Goal: Find specific page/section: Find specific page/section

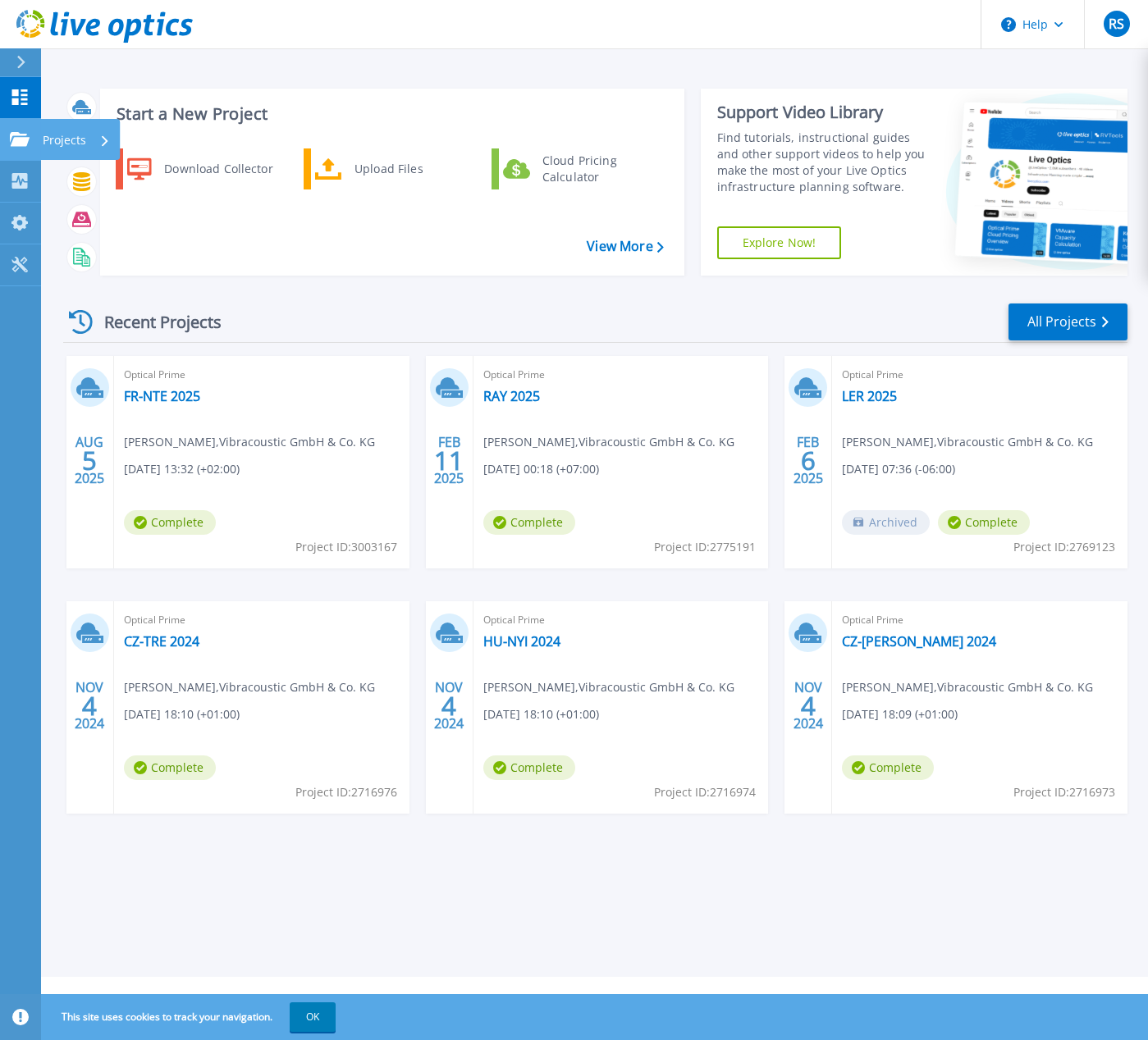
click at [67, 127] on p "Projects" at bounding box center [64, 141] width 44 height 43
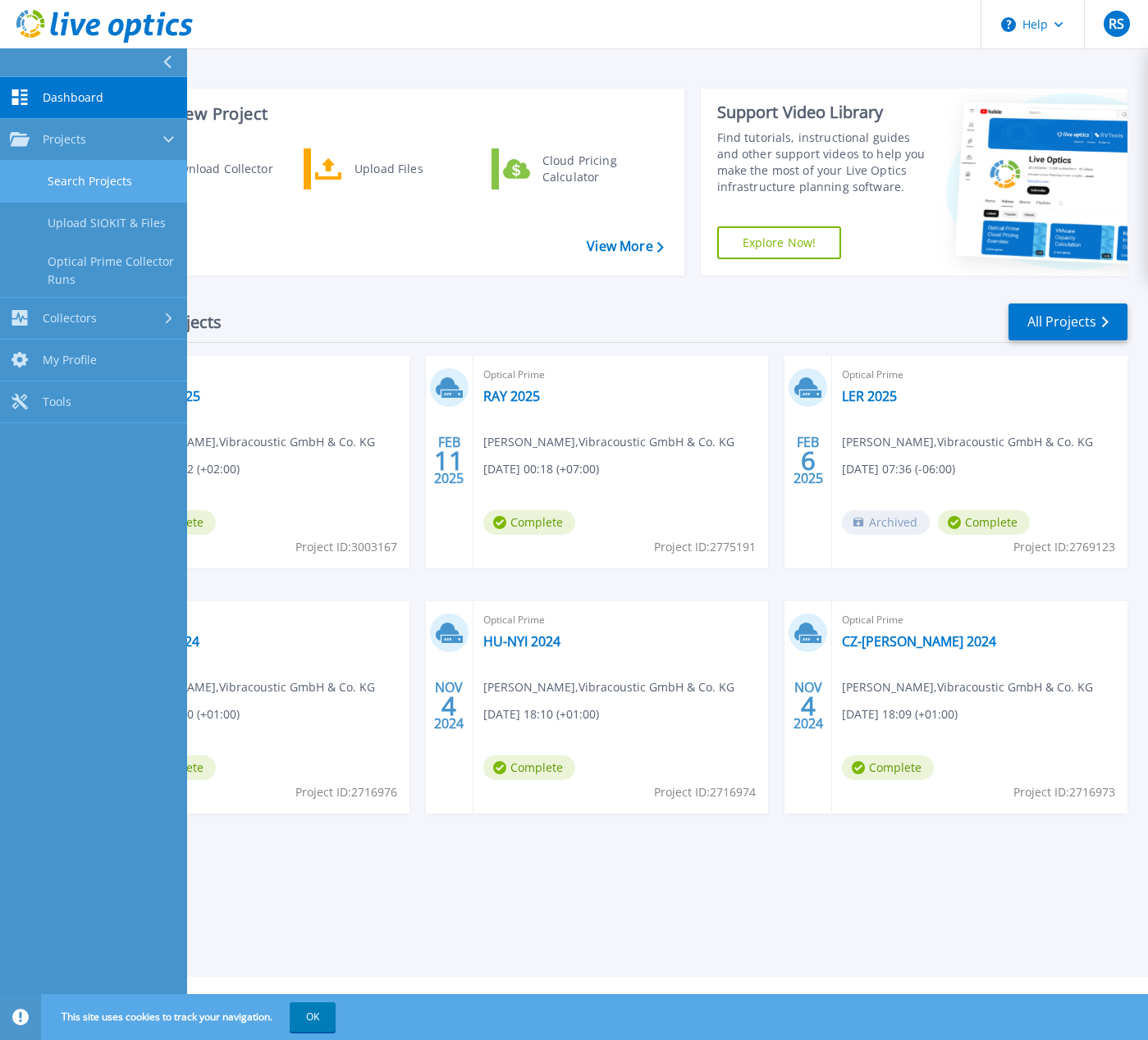
click at [71, 174] on link "Search Projects" at bounding box center [93, 182] width 187 height 42
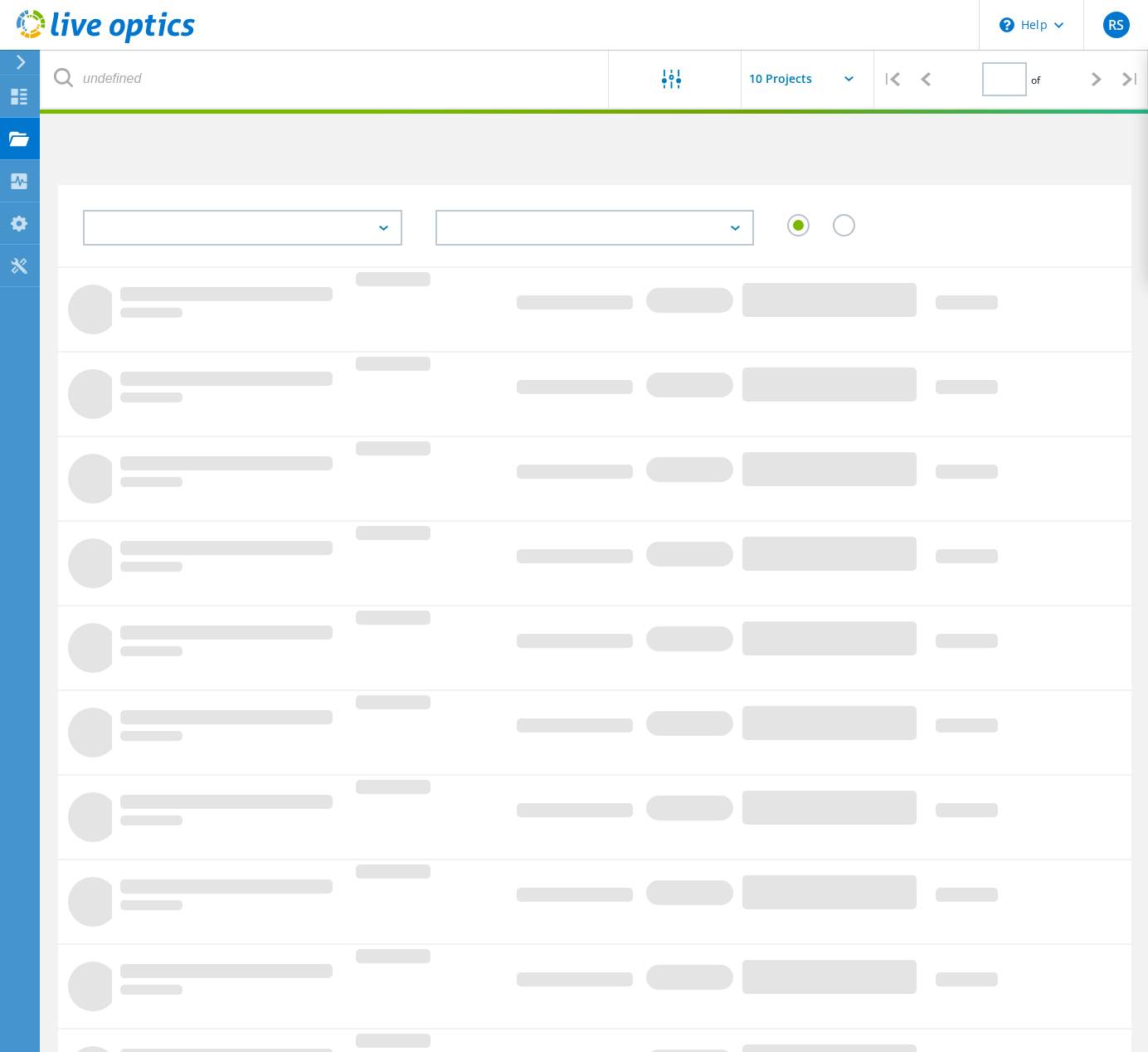
type input "1"
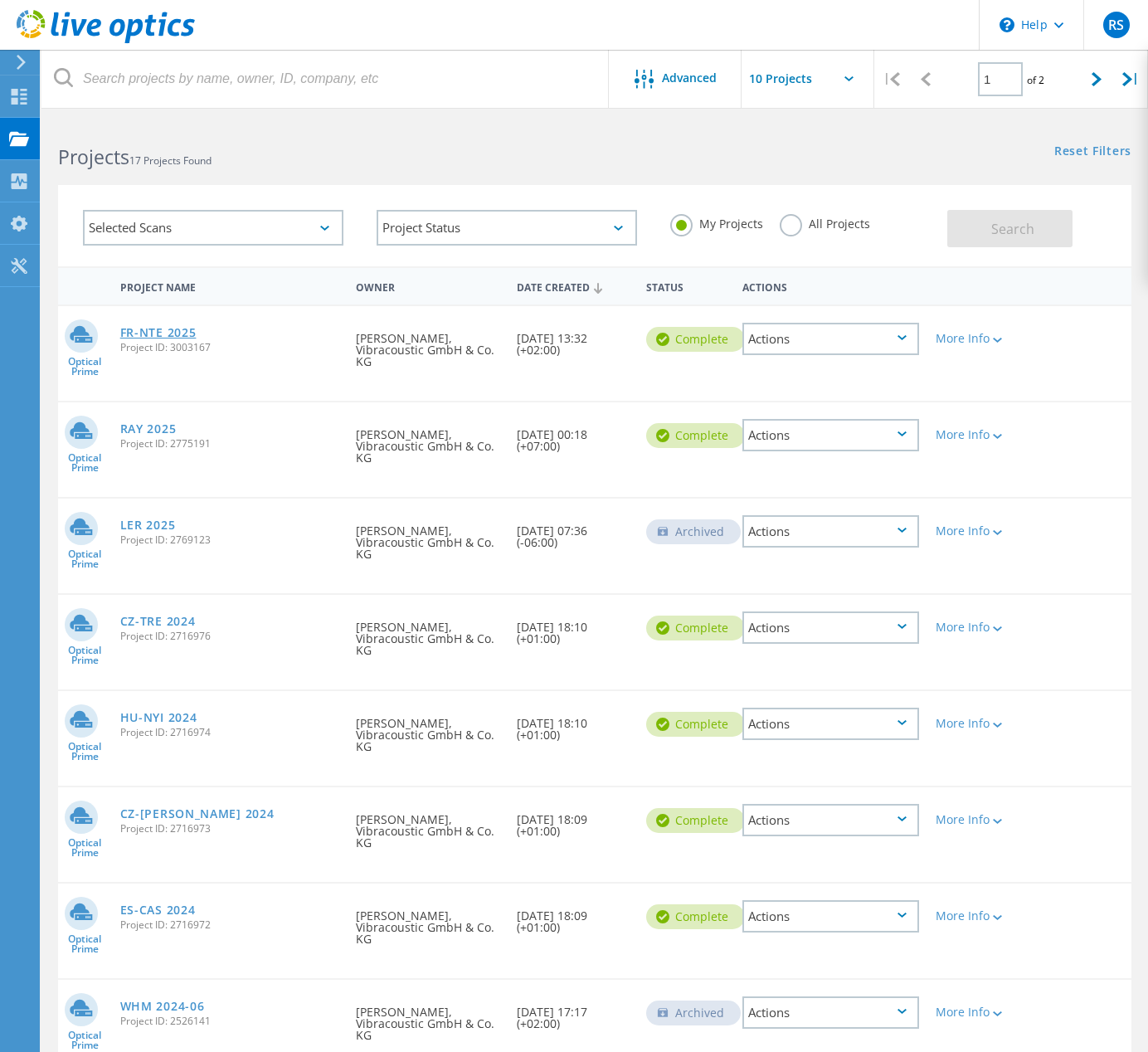
click at [153, 327] on link "FR-NTE 2025" at bounding box center [159, 333] width 76 height 12
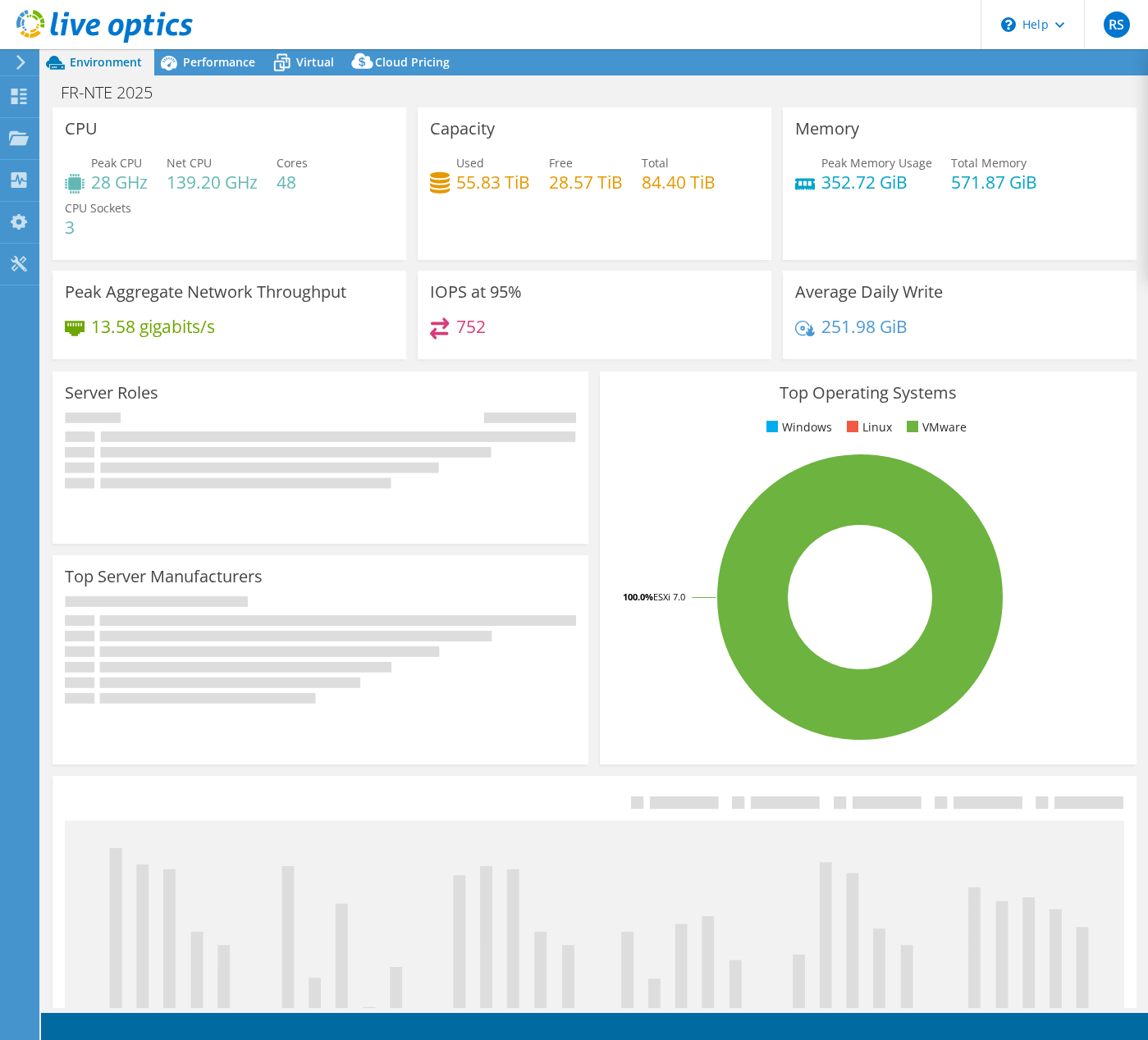
select select "USD"
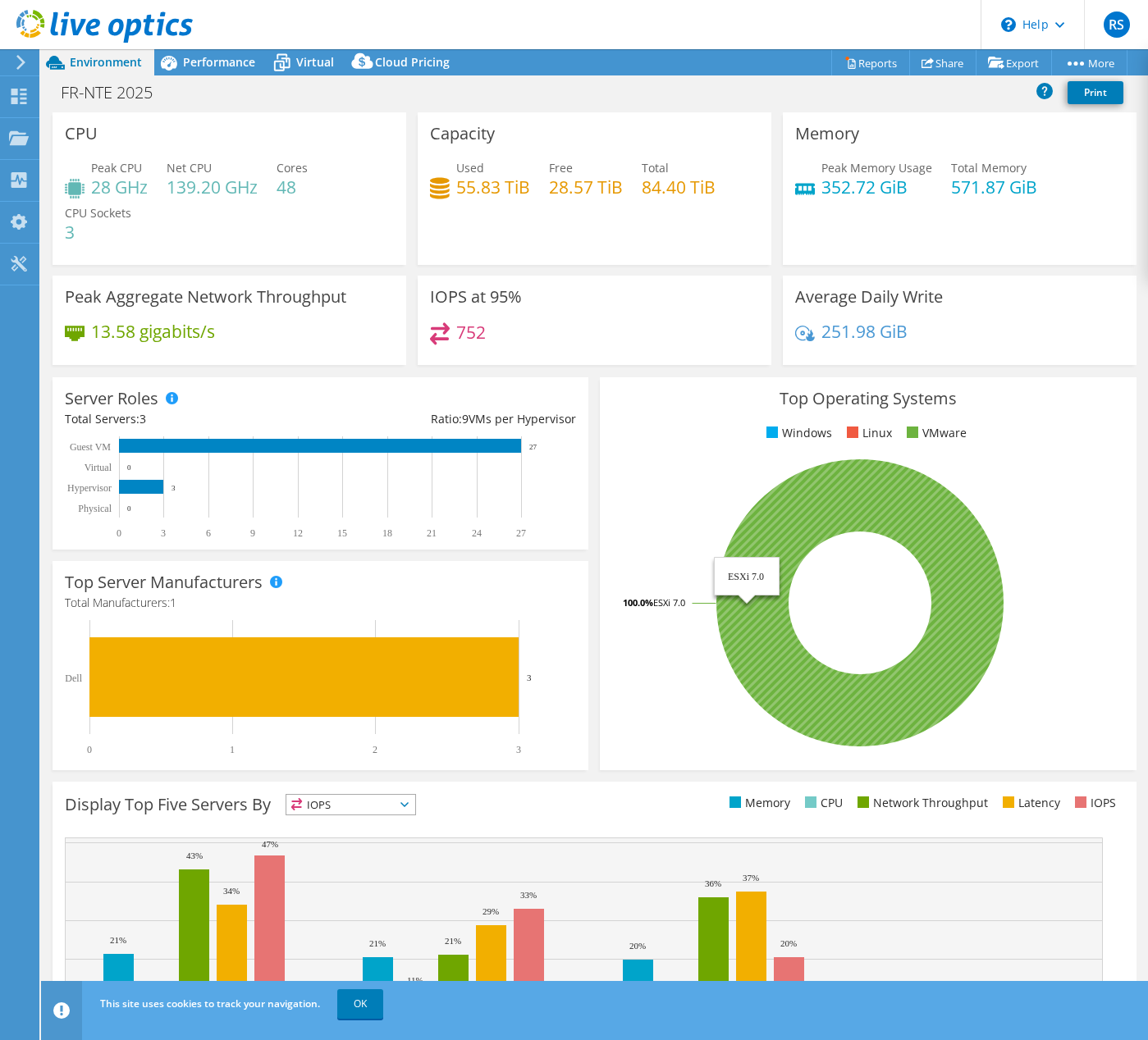
scroll to position [100, 0]
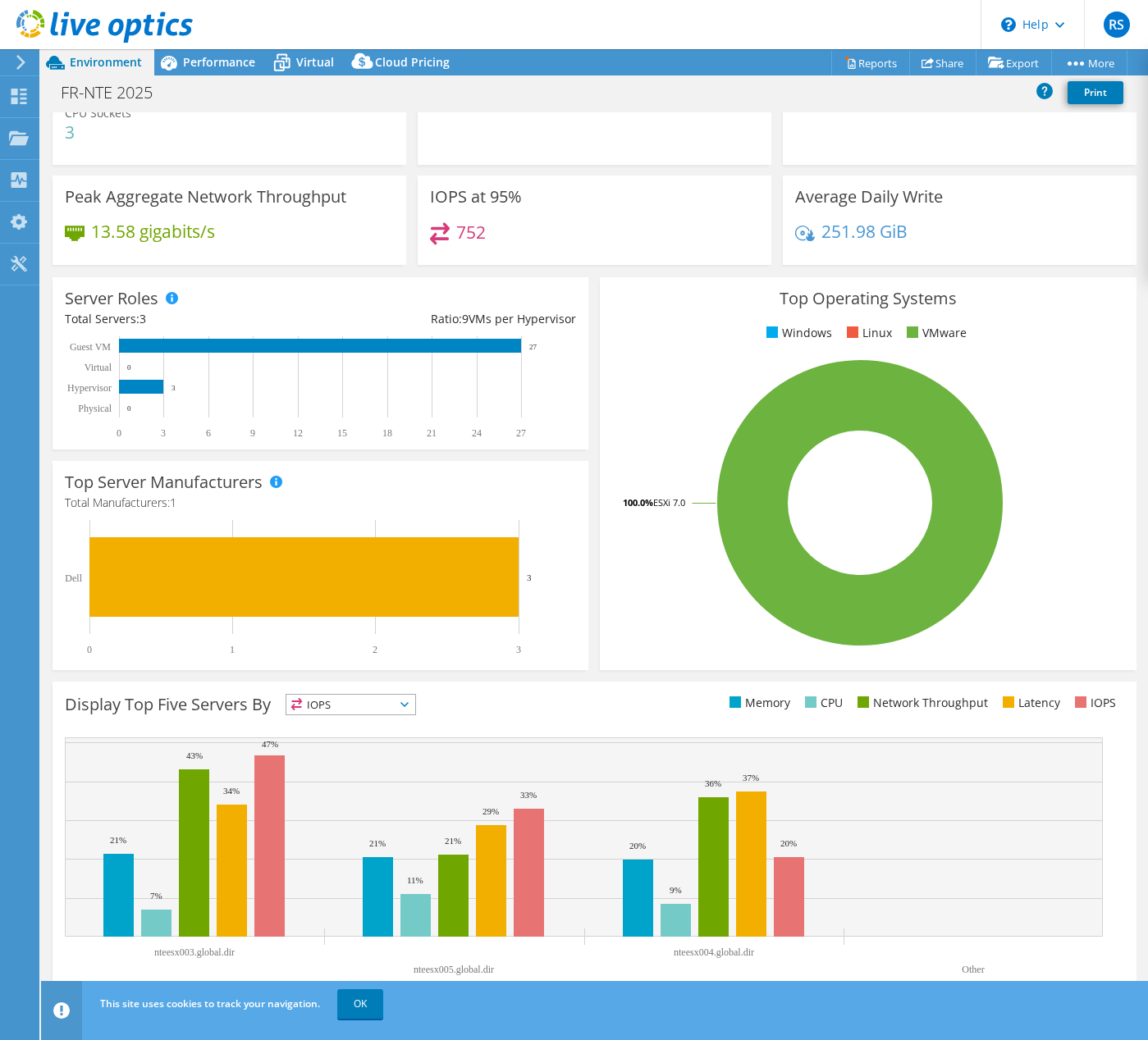
click at [412, 709] on span "IOPS" at bounding box center [350, 705] width 129 height 20
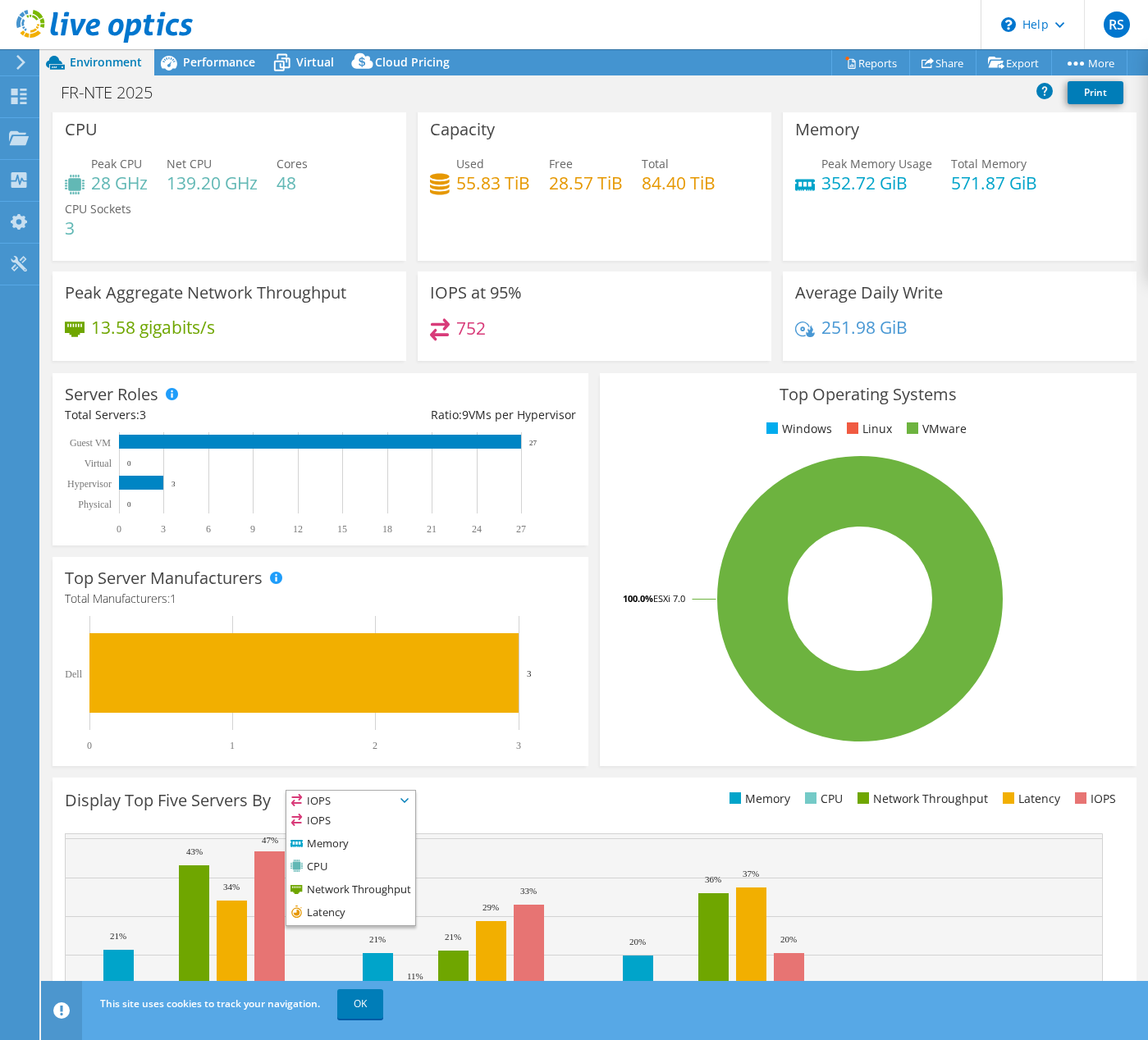
scroll to position [0, 0]
